Goal: Entertainment & Leisure: Consume media (video, audio)

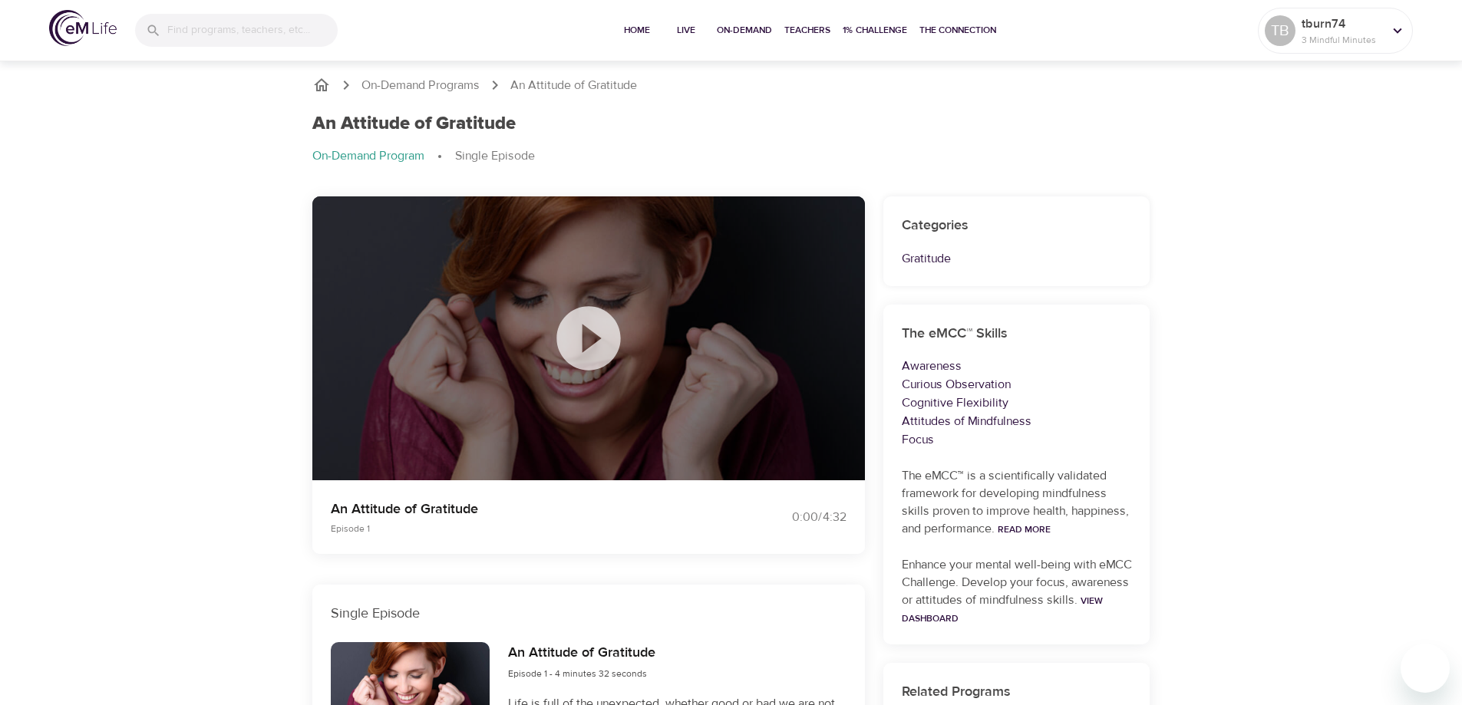
click at [592, 339] on icon at bounding box center [588, 338] width 77 height 77
click at [573, 343] on icon at bounding box center [588, 338] width 64 height 64
click at [1388, 34] on div at bounding box center [1397, 30] width 23 height 23
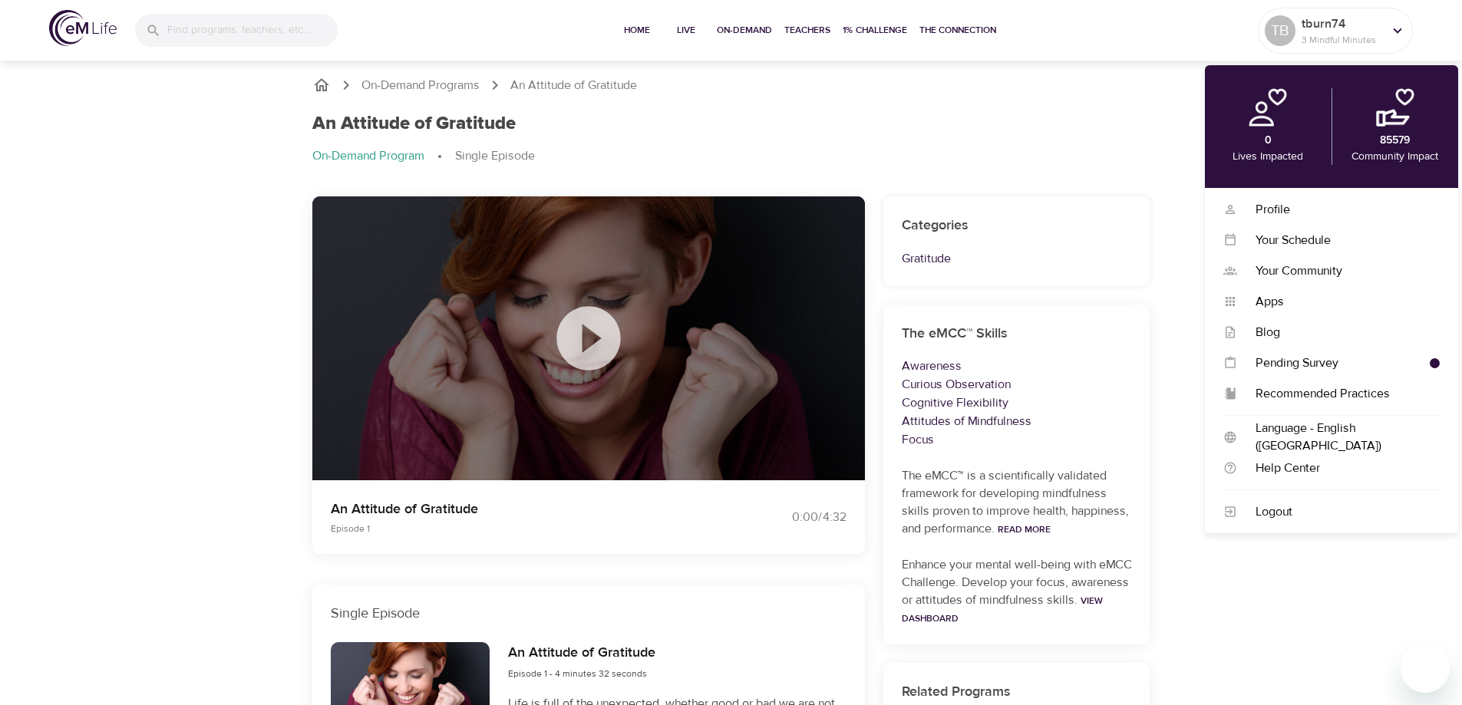
click at [594, 333] on icon at bounding box center [588, 338] width 64 height 64
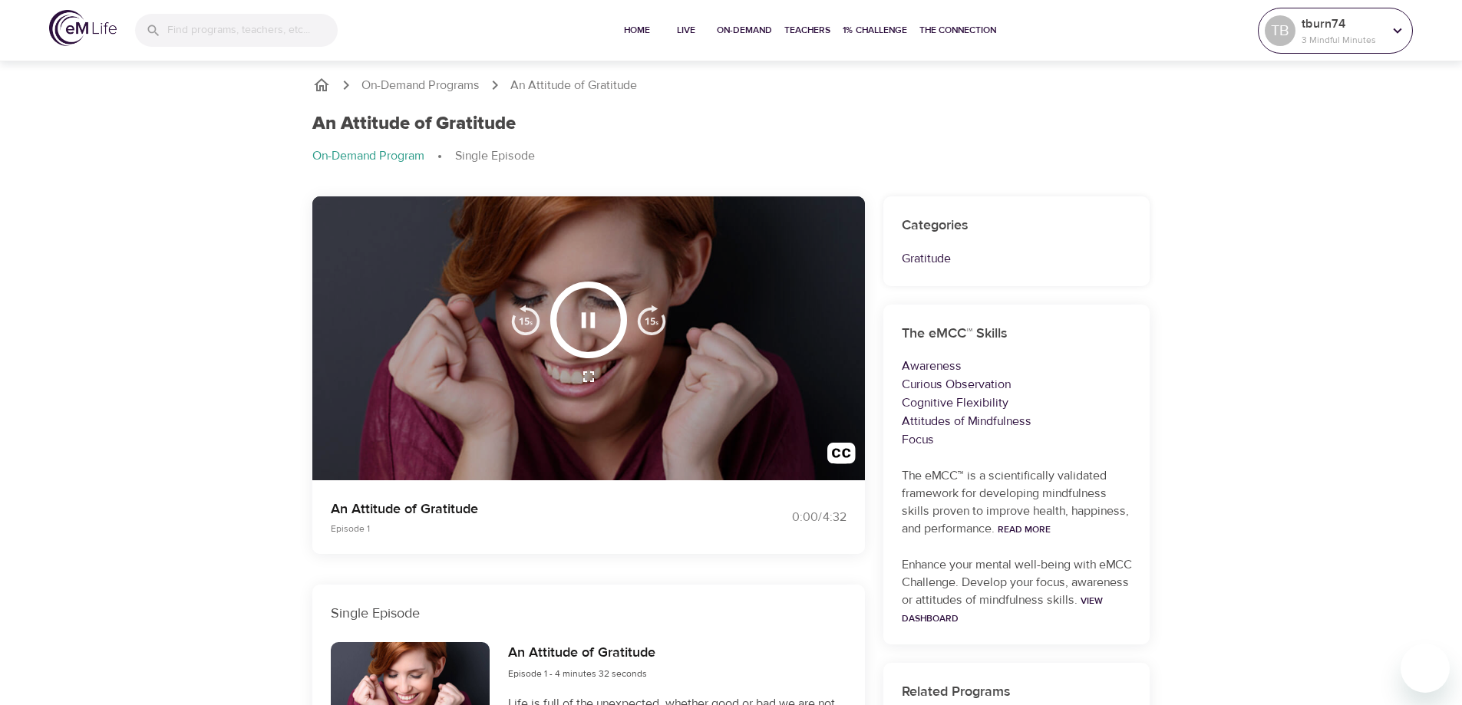
click at [1361, 35] on p "3 Mindful Minutes" at bounding box center [1342, 40] width 81 height 14
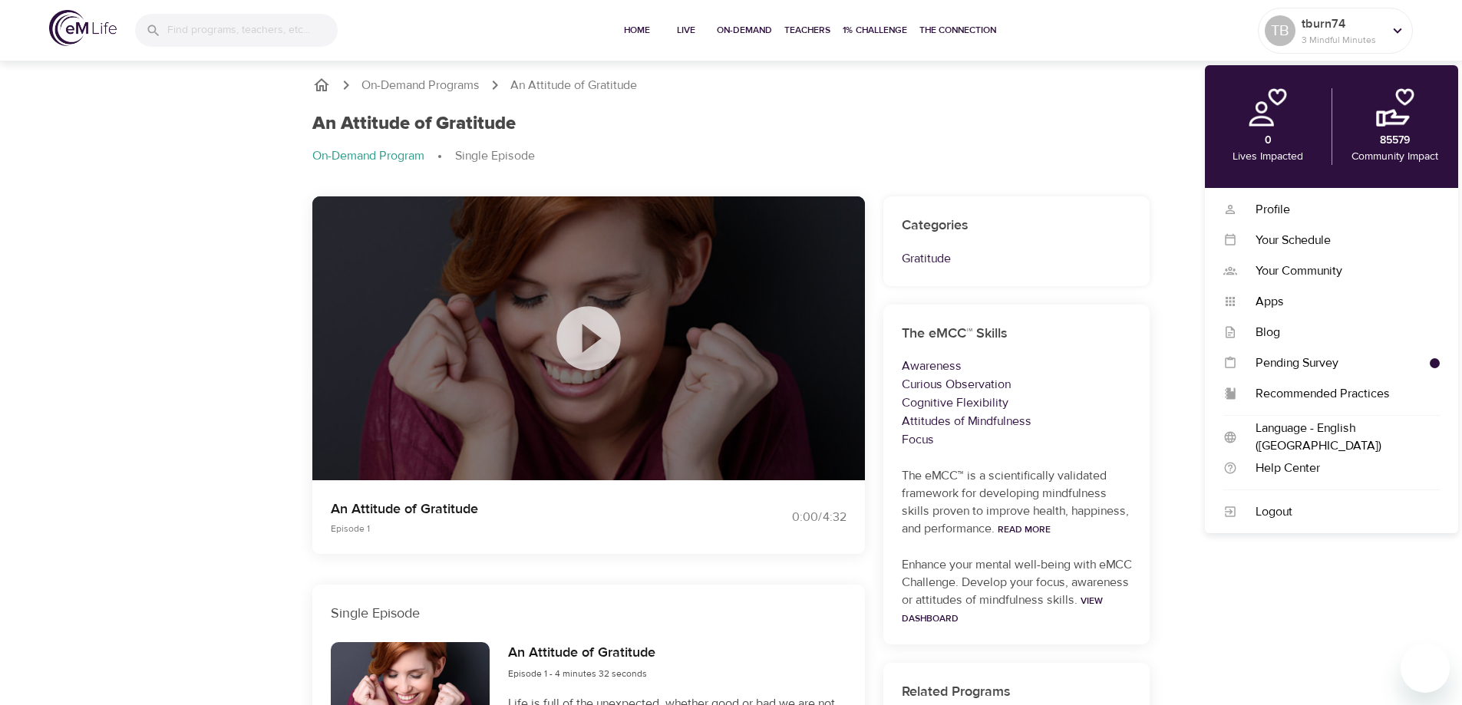
click at [1074, 81] on ol "On-Demand Programs An Attitude of Gratitude" at bounding box center [731, 85] width 838 height 18
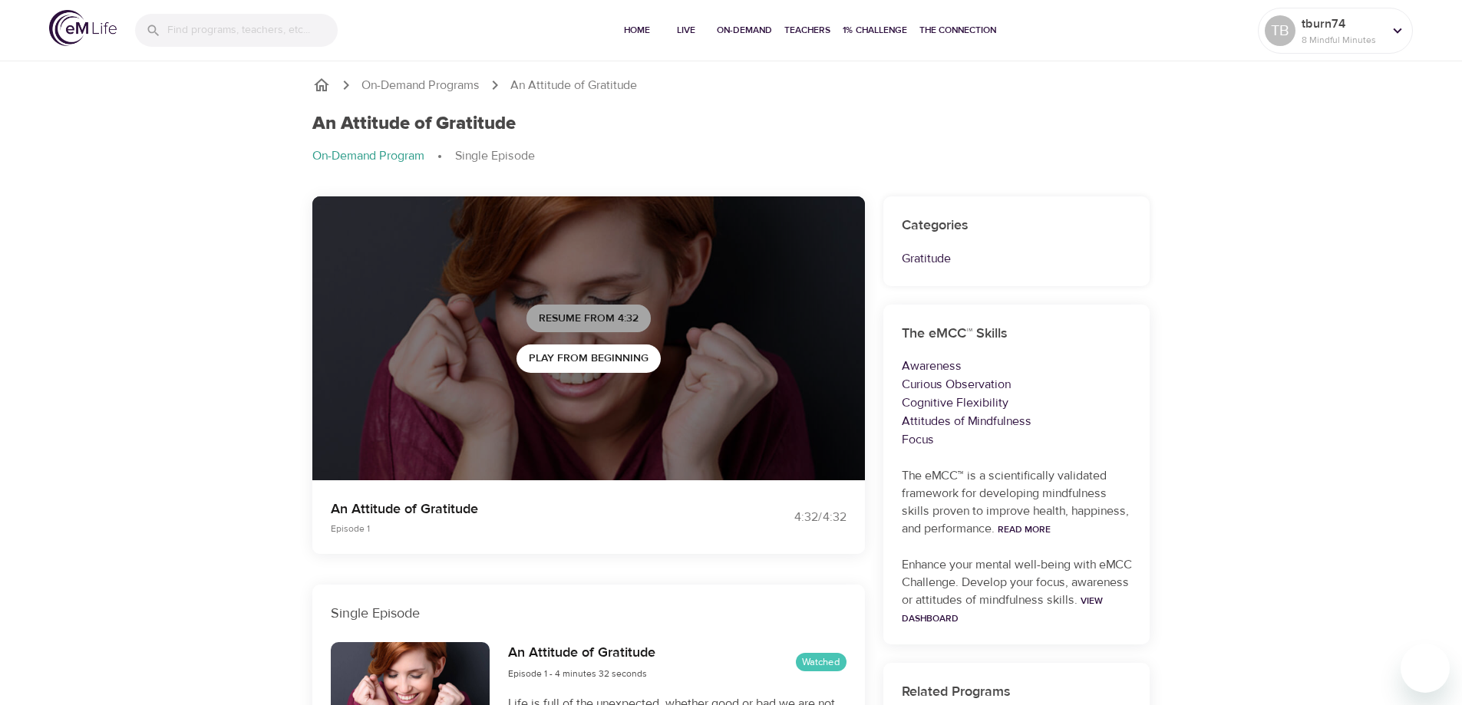
click at [591, 318] on span "Resume from 4:32" at bounding box center [589, 318] width 100 height 19
